Goal: Transaction & Acquisition: Purchase product/service

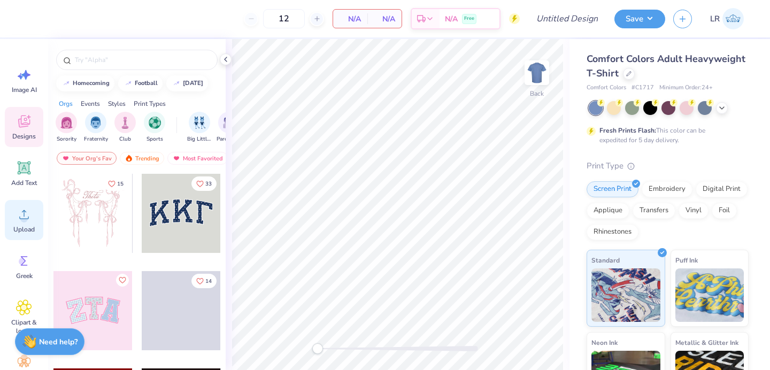
click at [15, 216] on div "Upload" at bounding box center [24, 220] width 39 height 40
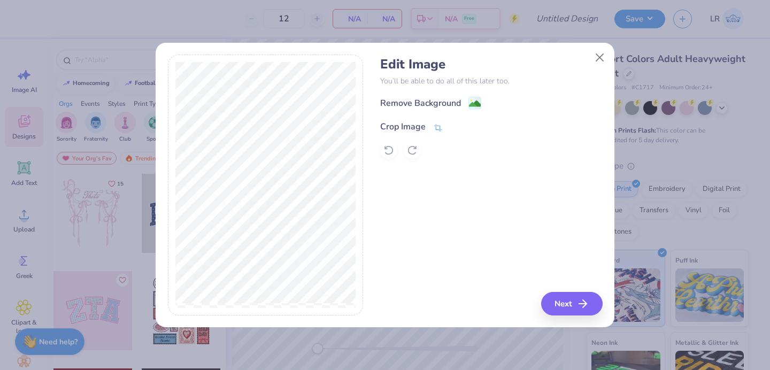
click at [436, 124] on icon at bounding box center [438, 128] width 10 height 10
click at [455, 127] on icon at bounding box center [456, 125] width 6 height 6
click at [473, 103] on image at bounding box center [475, 105] width 12 height 12
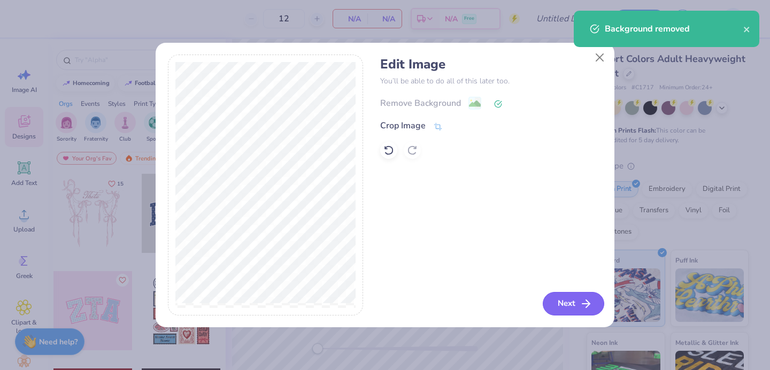
click at [559, 303] on button "Next" at bounding box center [574, 304] width 62 height 24
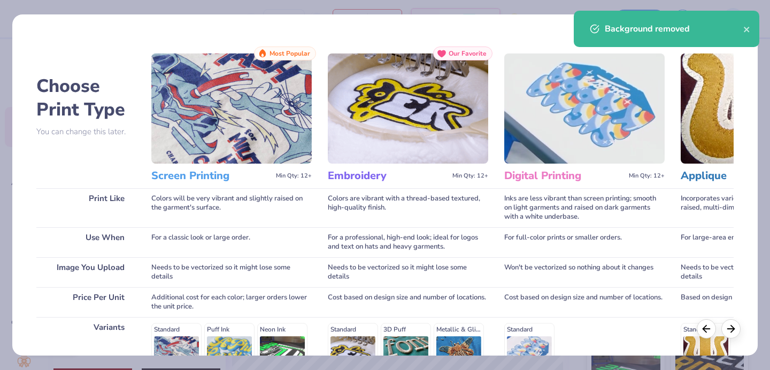
scroll to position [163, 0]
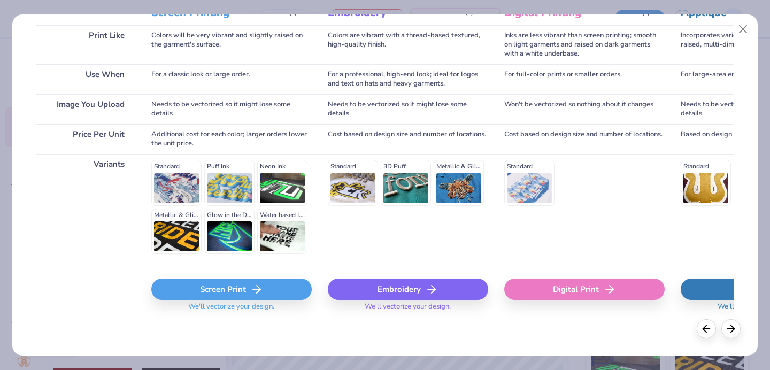
click at [206, 291] on div "Screen Print" at bounding box center [231, 289] width 160 height 21
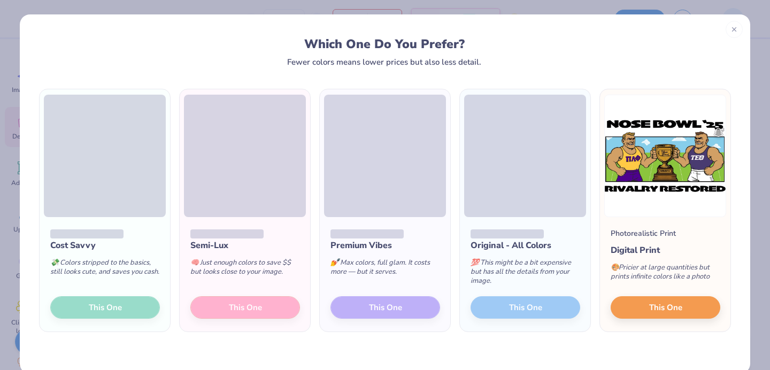
scroll to position [18, 0]
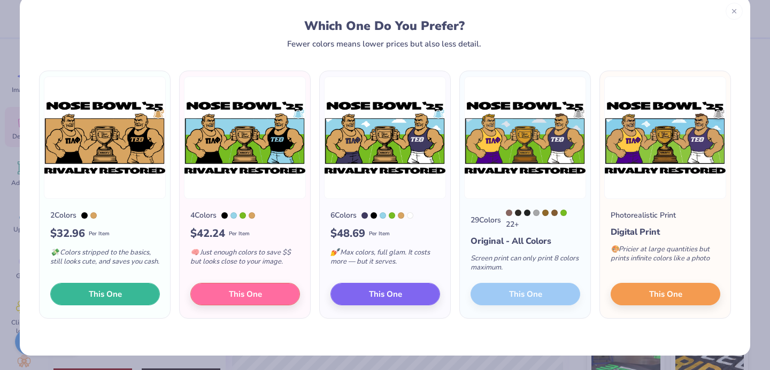
click at [101, 296] on span "This One" at bounding box center [105, 294] width 33 height 12
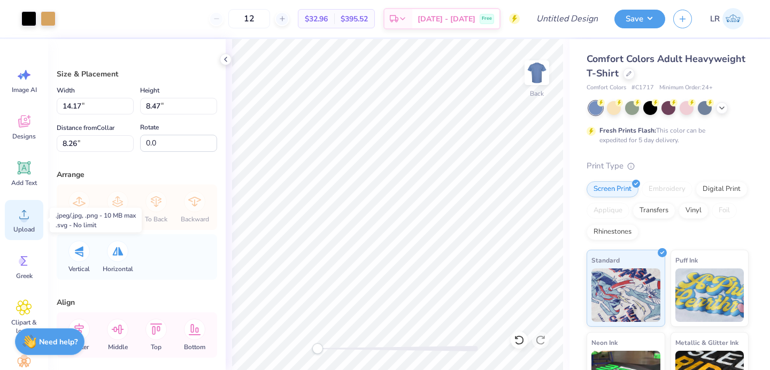
click at [15, 212] on div "Upload" at bounding box center [24, 220] width 39 height 40
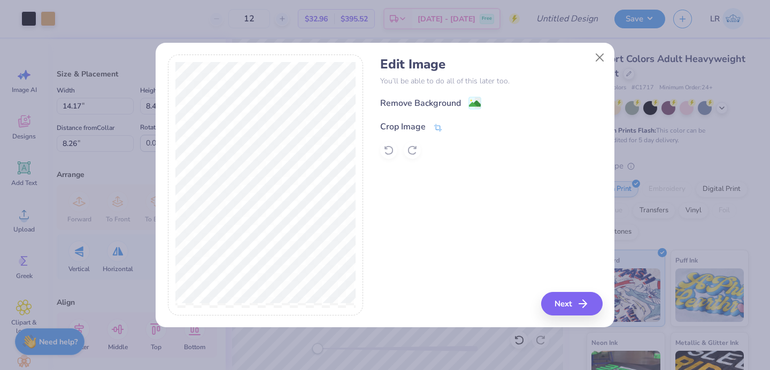
click at [436, 128] on icon at bounding box center [438, 128] width 10 height 10
click at [454, 129] on button at bounding box center [455, 125] width 11 height 11
click at [473, 106] on image at bounding box center [475, 105] width 12 height 12
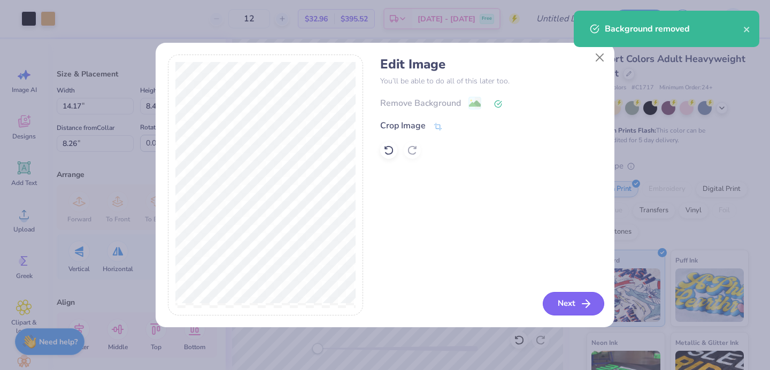
click at [571, 297] on button "Next" at bounding box center [574, 304] width 62 height 24
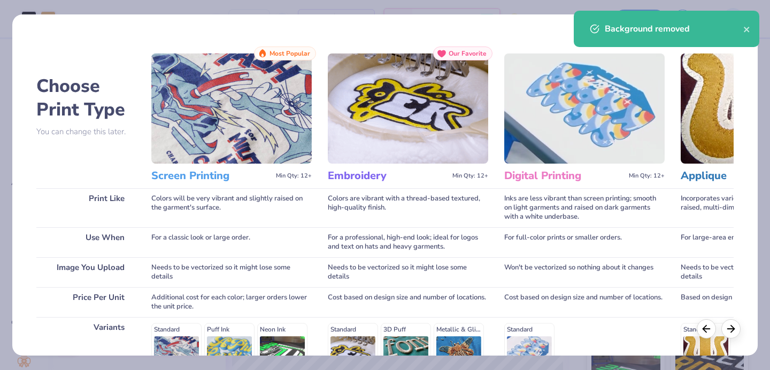
scroll to position [163, 0]
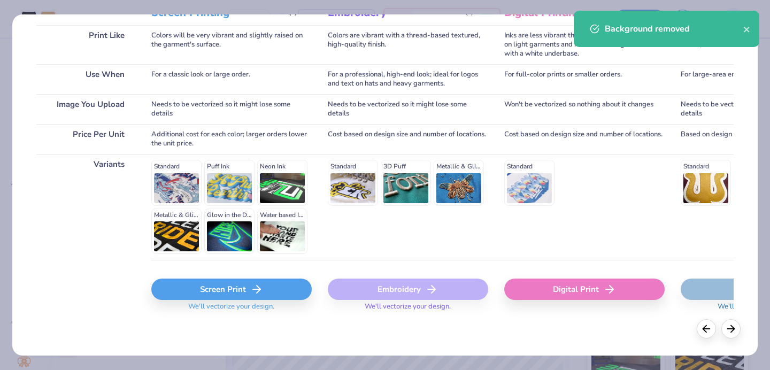
click at [201, 294] on div "Screen Print" at bounding box center [231, 289] width 160 height 21
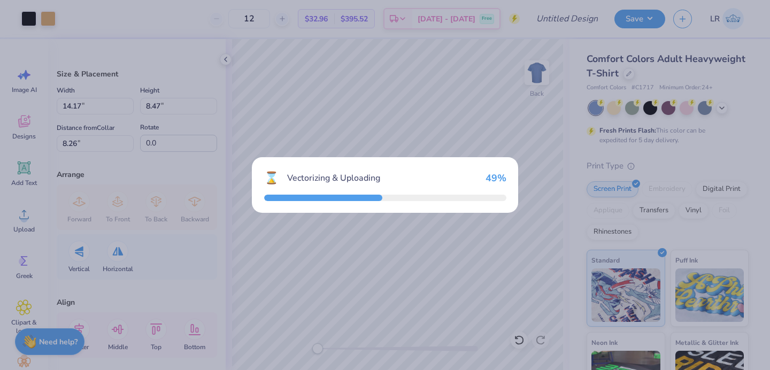
click at [368, 236] on div "⌛ Vectorizing & Uploading 49 %" at bounding box center [385, 185] width 770 height 370
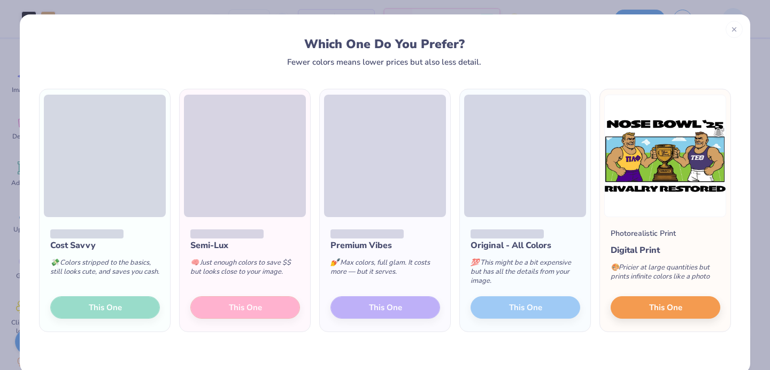
scroll to position [18, 0]
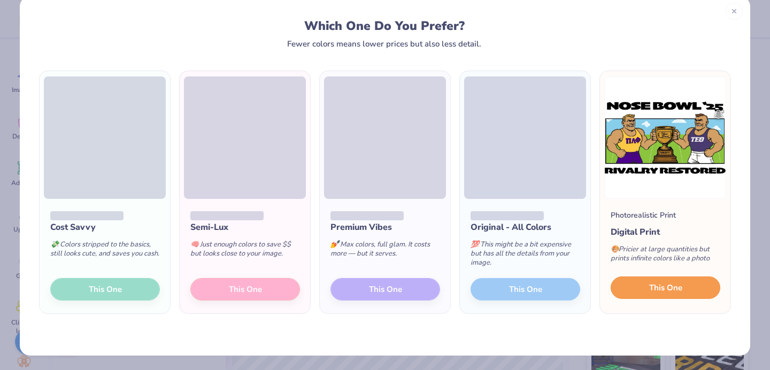
click at [633, 285] on button "This One" at bounding box center [666, 288] width 110 height 22
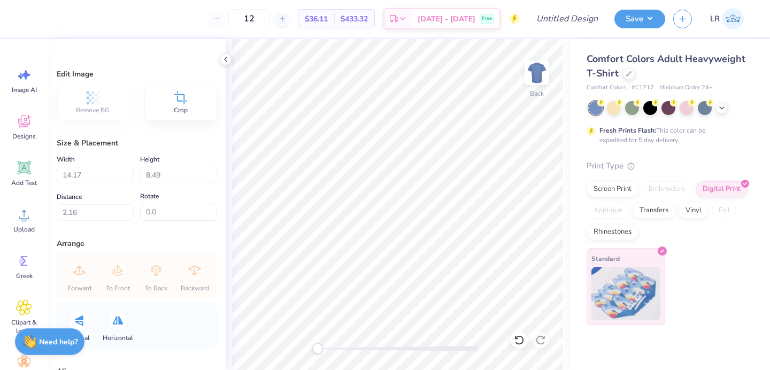
type input "4.26"
click at [530, 78] on img at bounding box center [537, 72] width 43 height 43
type input "14.41"
type input "8.63"
type input "6.67"
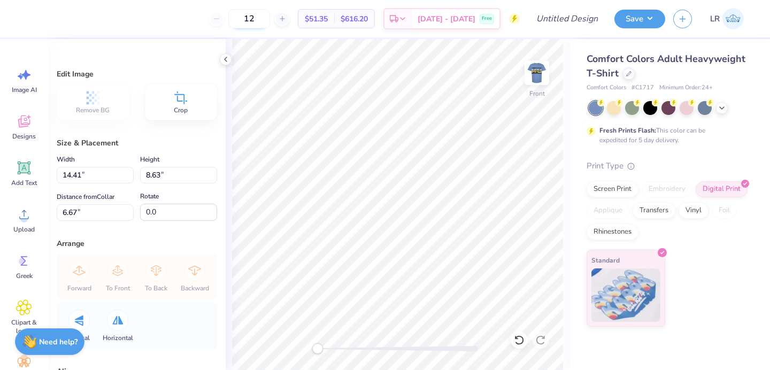
click at [270, 17] on input "12" at bounding box center [249, 18] width 42 height 19
type input "1"
type input "400"
click at [631, 76] on div at bounding box center [629, 73] width 12 height 12
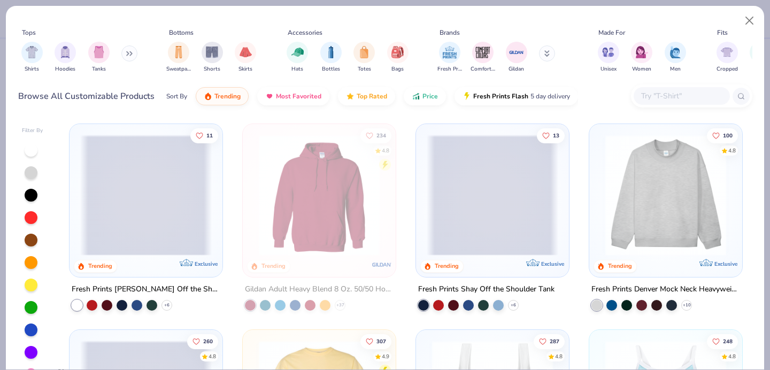
click at [673, 94] on input "text" at bounding box center [681, 96] width 82 height 12
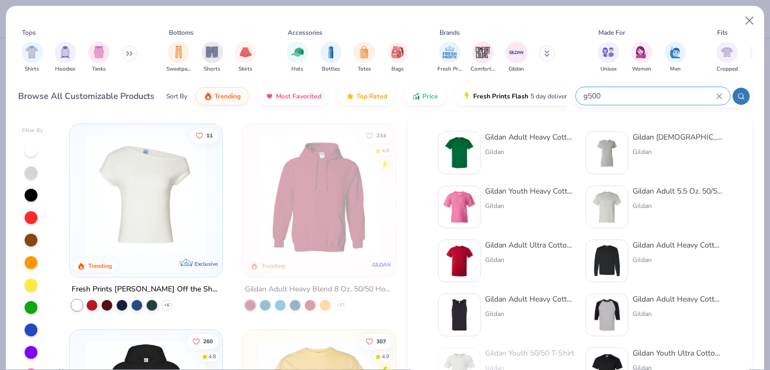
type input "g500"
click at [469, 149] on img at bounding box center [459, 152] width 33 height 33
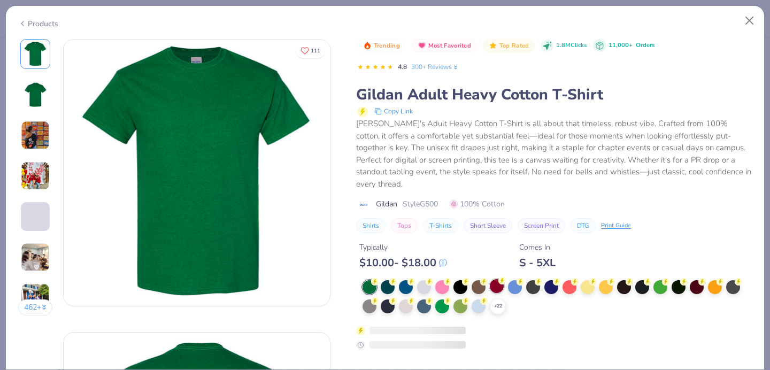
click at [496, 279] on div at bounding box center [497, 286] width 14 height 14
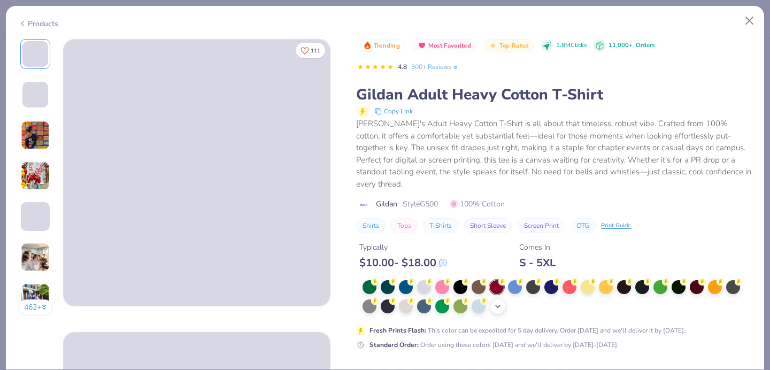
click at [496, 298] on div "+ 22" at bounding box center [498, 306] width 16 height 16
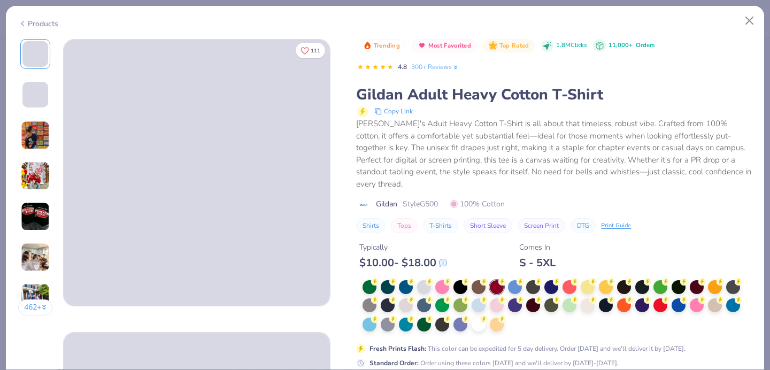
click at [512, 312] on div at bounding box center [557, 306] width 389 height 52
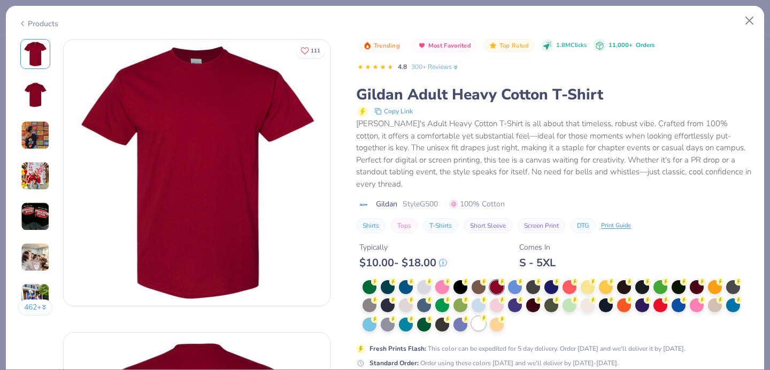
click at [481, 317] on div at bounding box center [479, 324] width 14 height 14
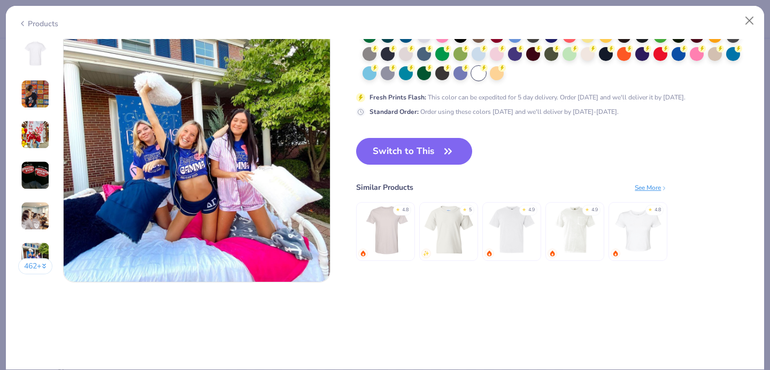
scroll to position [1782, 0]
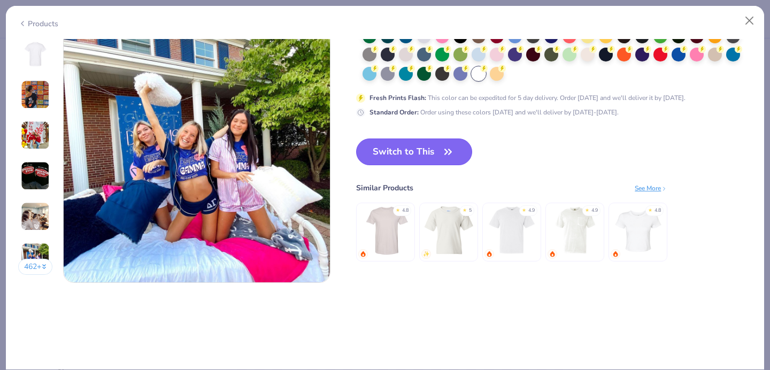
click at [399, 155] on button "Switch to This" at bounding box center [414, 152] width 116 height 27
